Goal: Information Seeking & Learning: Find specific fact

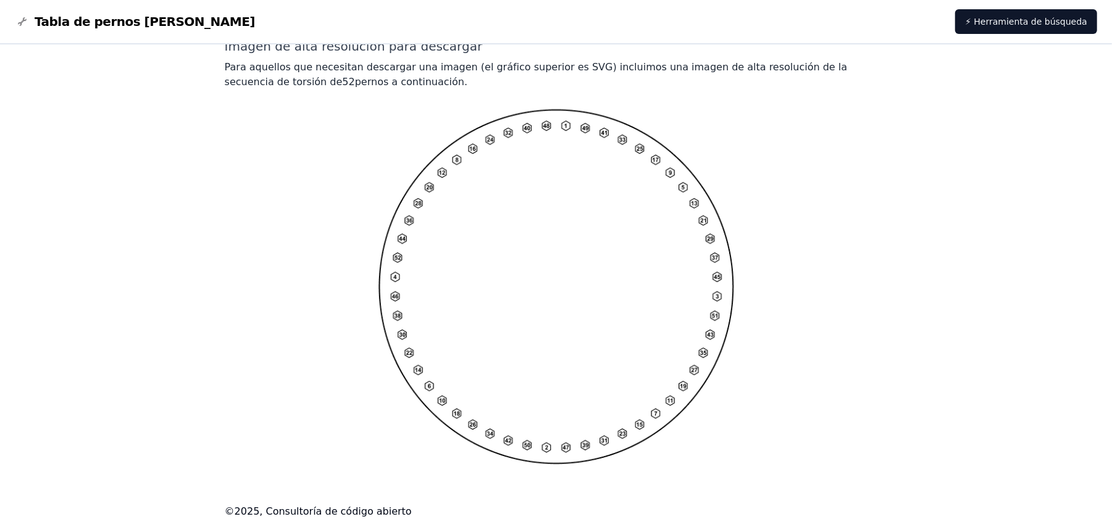
scroll to position [965, 0]
click at [576, 268] on img at bounding box center [557, 286] width 356 height 356
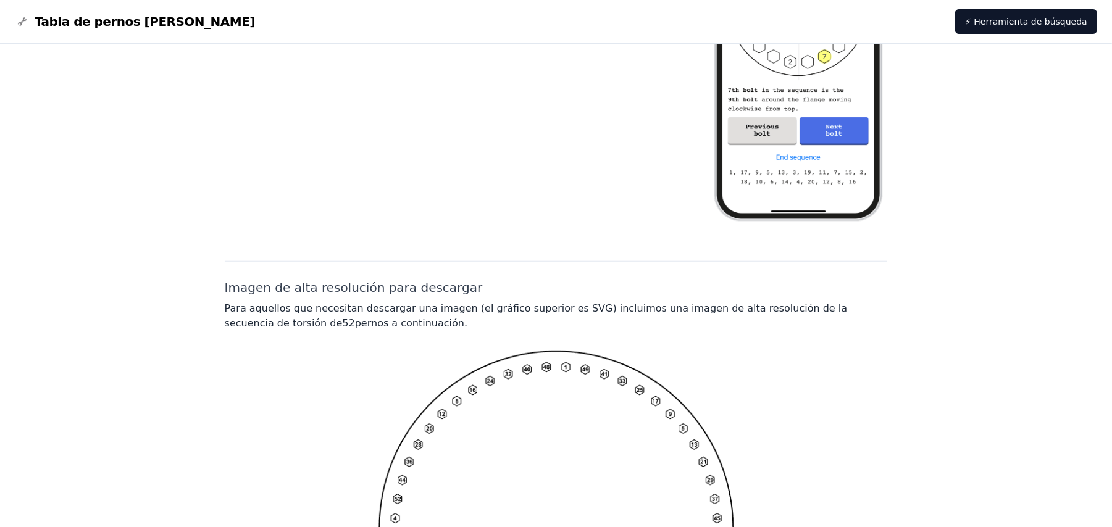
scroll to position [741, 0]
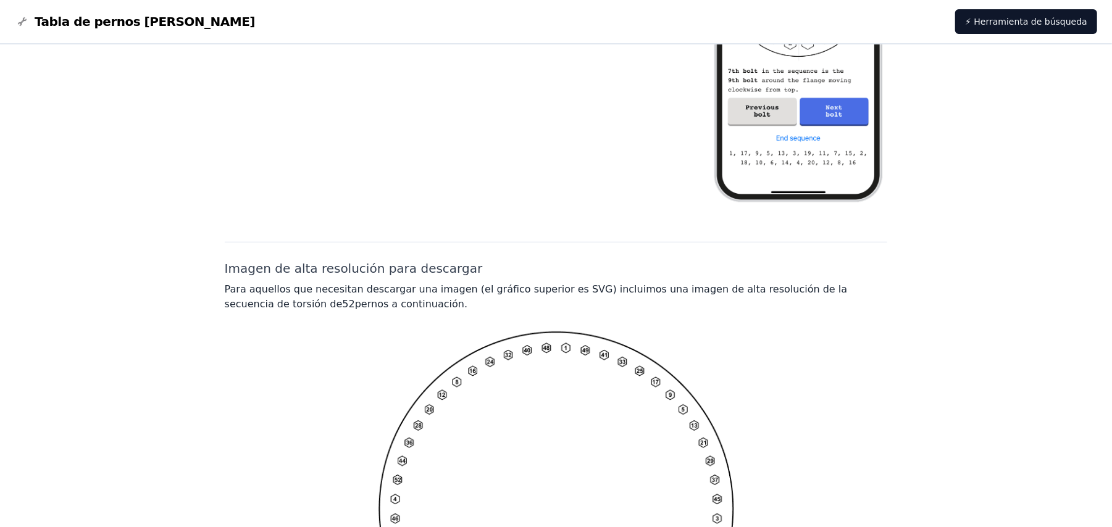
click at [78, 16] on font "Tabla de pernos [PERSON_NAME]" at bounding box center [145, 21] width 220 height 15
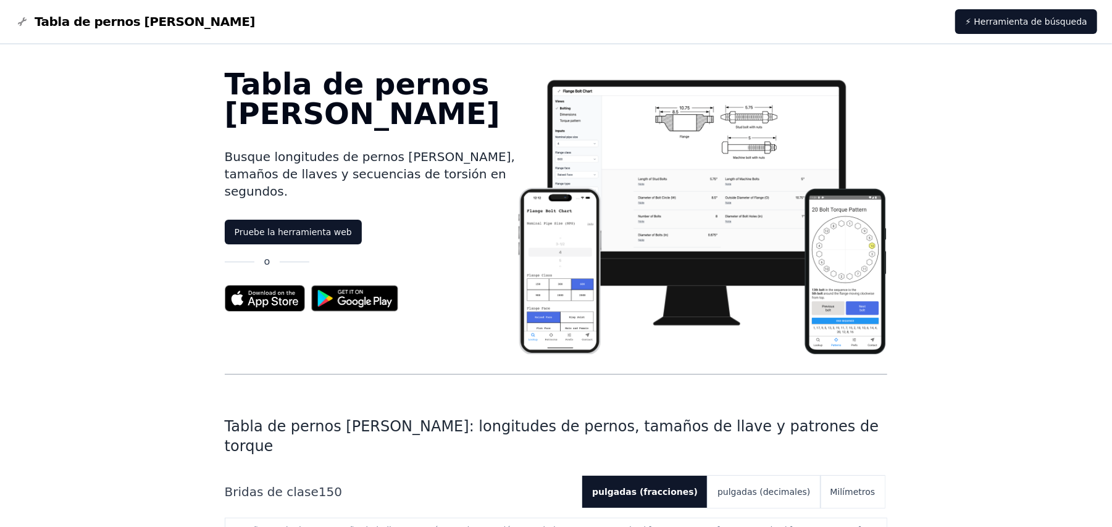
scroll to position [576, 0]
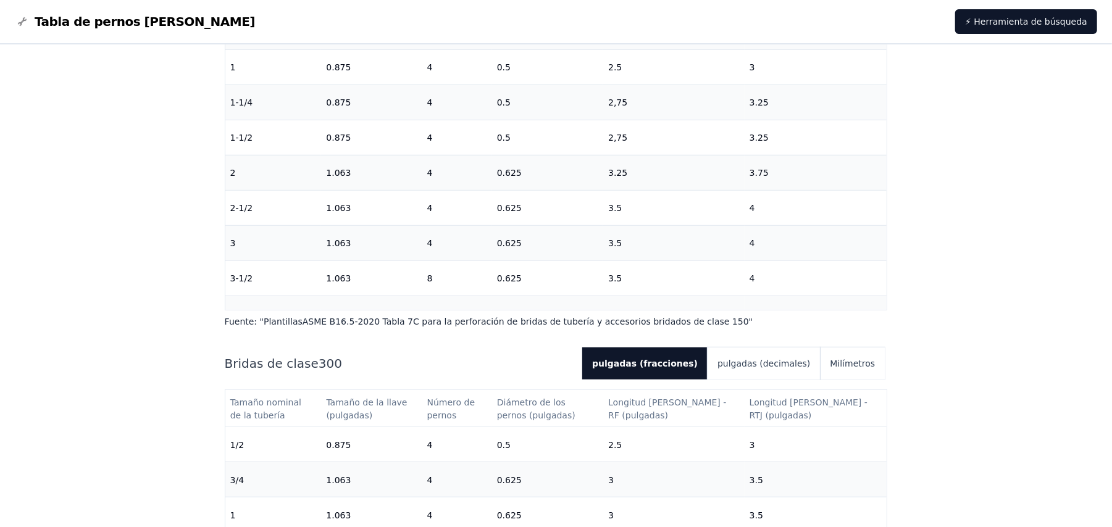
scroll to position [741, 0]
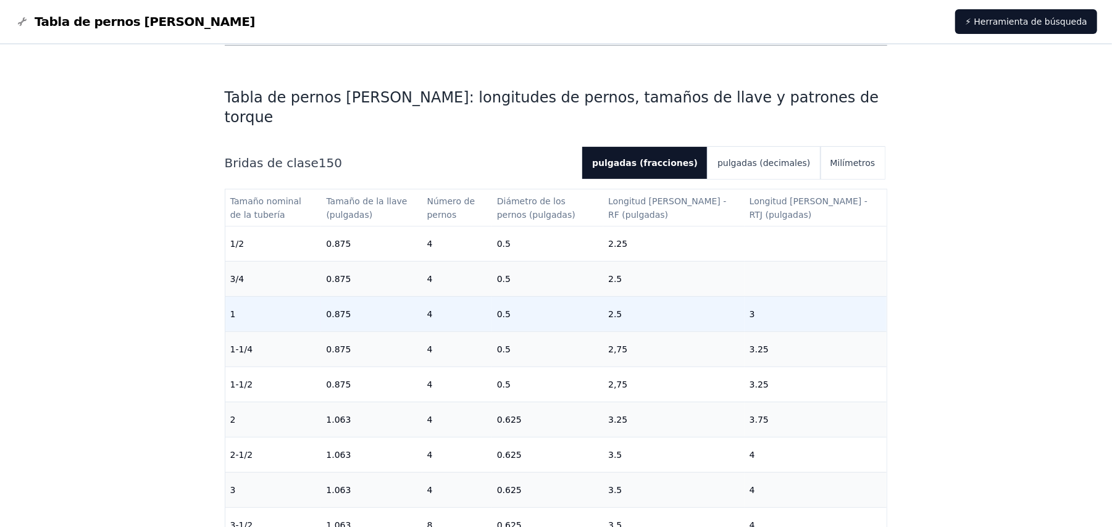
click at [384, 296] on td "0.875" at bounding box center [371, 313] width 101 height 35
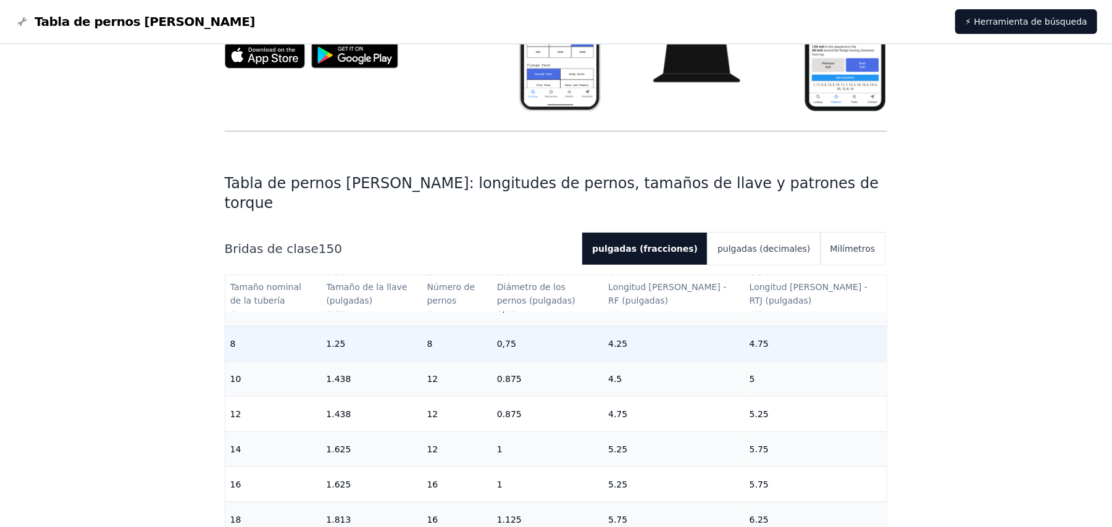
scroll to position [245, 0]
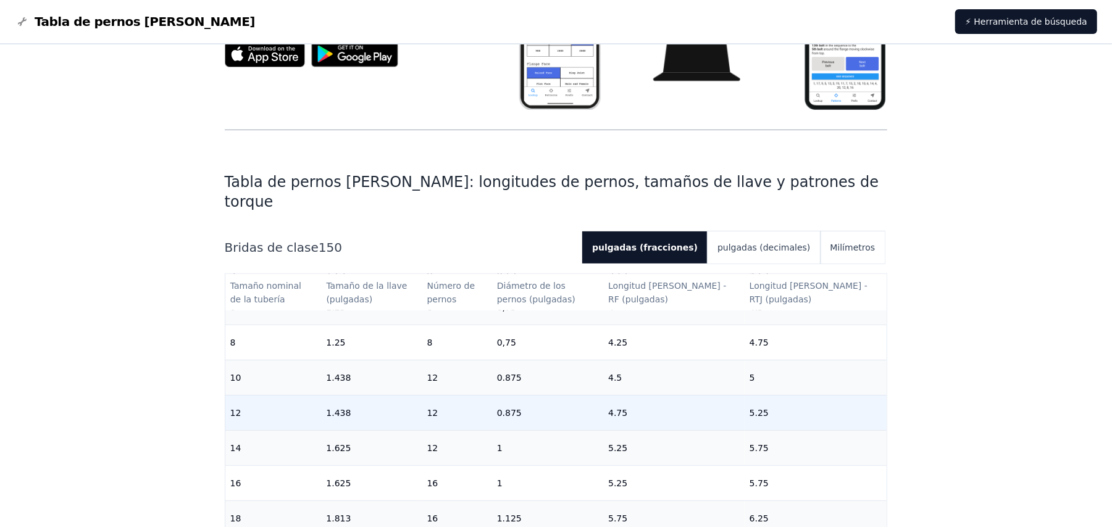
click at [438, 408] on font "12" at bounding box center [432, 413] width 11 height 10
click at [492, 395] on td "12" at bounding box center [457, 412] width 70 height 35
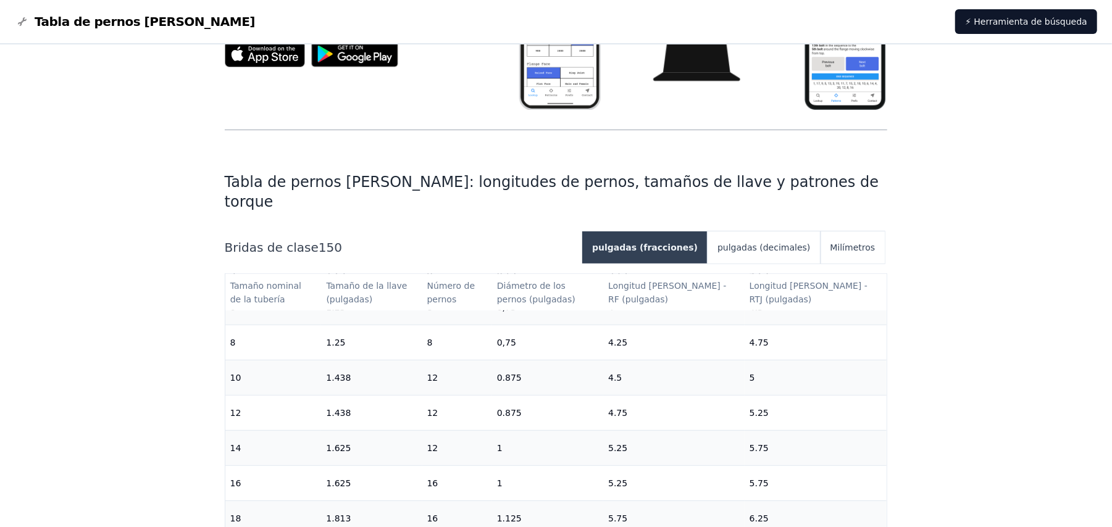
click at [660, 243] on font "pulgadas (fracciones)" at bounding box center [645, 248] width 106 height 10
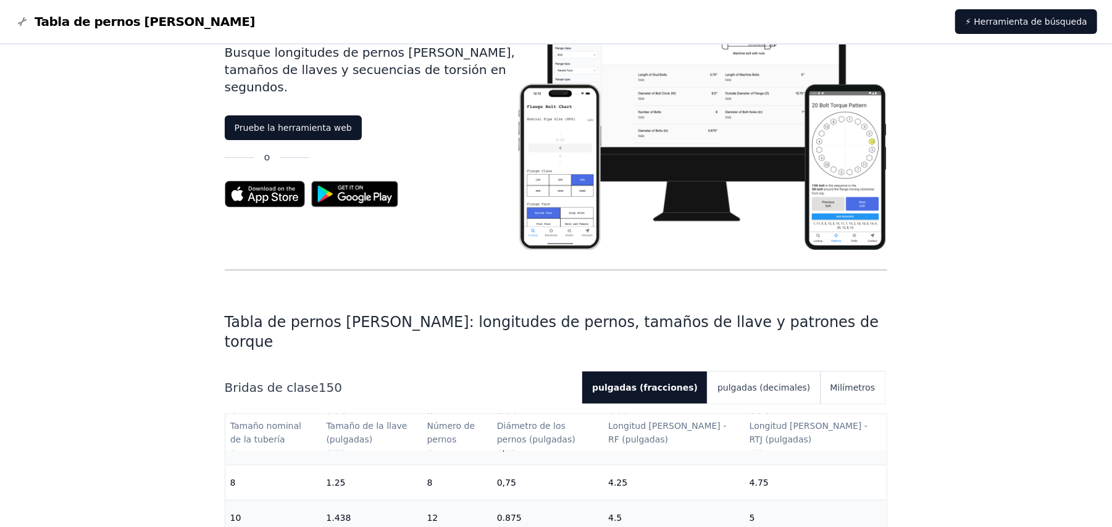
scroll to position [0, 0]
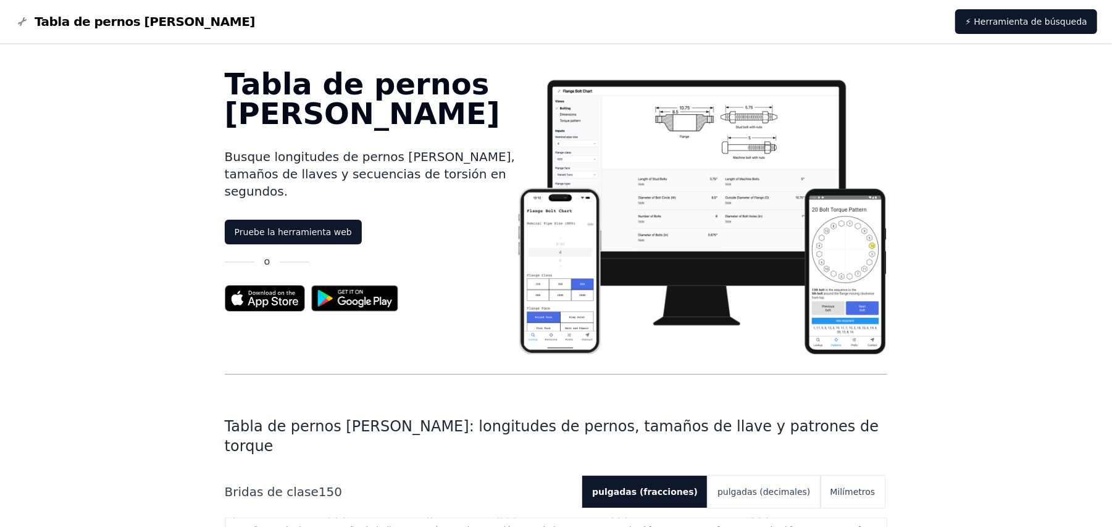
click at [91, 21] on font "Tabla de pernos [PERSON_NAME]" at bounding box center [145, 21] width 220 height 15
click at [98, 23] on font "Tabla de pernos [PERSON_NAME]" at bounding box center [145, 21] width 220 height 15
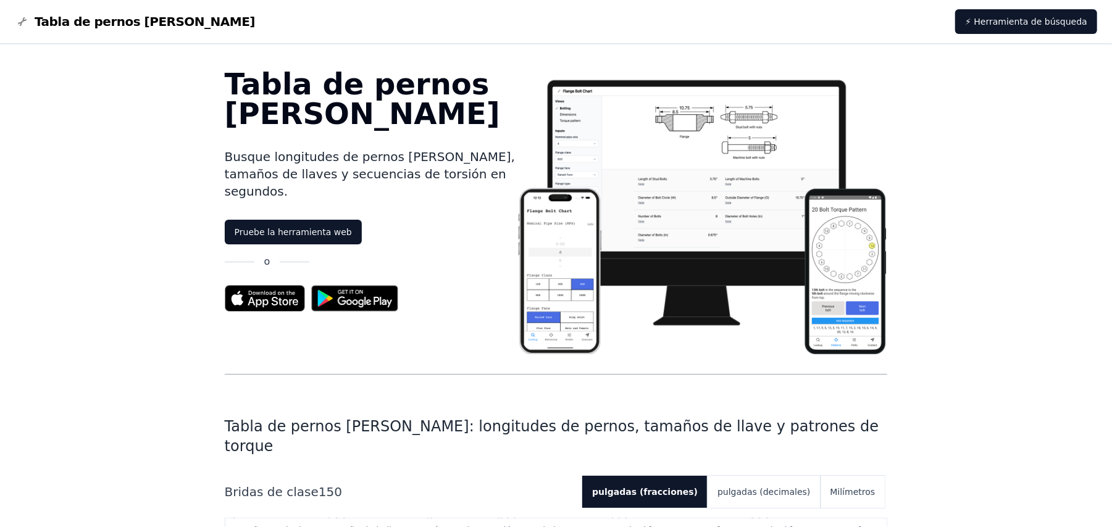
click at [98, 21] on font "Tabla de pernos [PERSON_NAME]" at bounding box center [145, 21] width 220 height 15
click at [97, 16] on font "Tabla de pernos [PERSON_NAME]" at bounding box center [145, 21] width 220 height 15
drag, startPoint x: 97, startPoint y: 12, endPoint x: 93, endPoint y: 3, distance: 10.2
click at [95, 6] on nav "Tabla de pernos [PERSON_NAME] ⚡ Herramienta de búsqueda" at bounding box center [556, 22] width 1112 height 44
